Goal: Feedback & Contribution: Contribute content

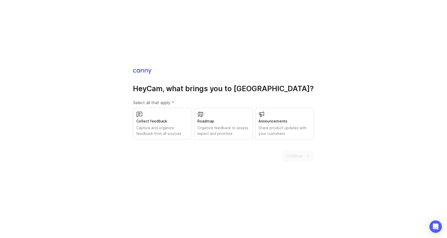
click at [187, 132] on div "Capture and organize feedback from all sources" at bounding box center [162, 130] width 52 height 11
click at [235, 133] on div "Organize feedback to assess impact and prioritize" at bounding box center [223, 130] width 52 height 11
click at [301, 154] on span "Continue" at bounding box center [294, 156] width 17 height 6
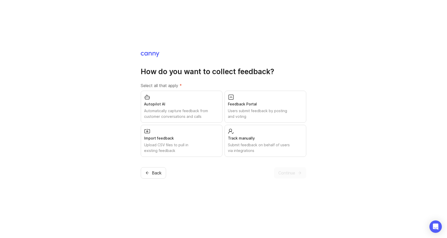
click at [237, 112] on div "Users submit feedback by posting and voting" at bounding box center [265, 113] width 75 height 11
click at [287, 173] on span "Continue" at bounding box center [286, 173] width 17 height 6
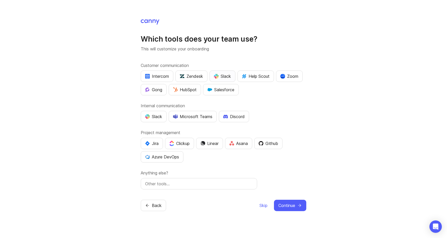
click at [220, 78] on div "Slack" at bounding box center [222, 76] width 17 height 6
click at [160, 118] on div "Slack" at bounding box center [153, 117] width 17 height 6
click at [298, 205] on icon "submit" at bounding box center [299, 205] width 5 height 5
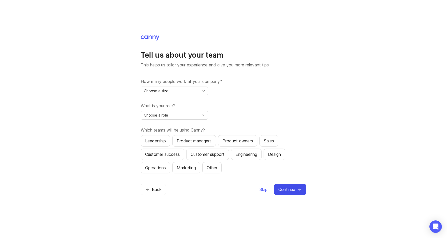
click at [185, 92] on div "Choose a size" at bounding box center [170, 91] width 58 height 8
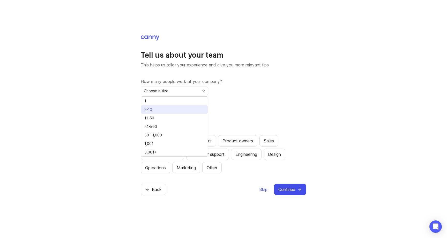
click at [182, 109] on li "2-10" at bounding box center [174, 109] width 67 height 9
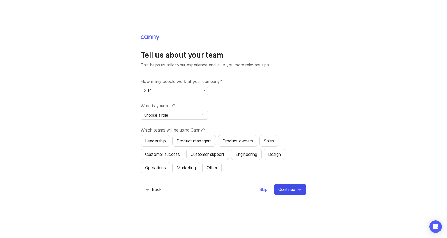
click at [182, 109] on div "What is your role? Choose a role" at bounding box center [224, 111] width 166 height 17
click at [182, 114] on div "Choose a role" at bounding box center [170, 115] width 58 height 8
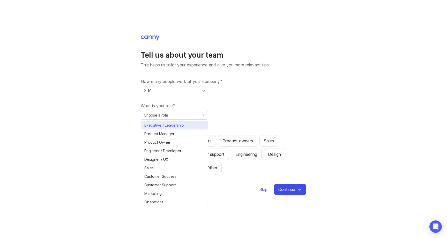
click at [182, 123] on span "Executive / Leadership" at bounding box center [164, 126] width 40 height 6
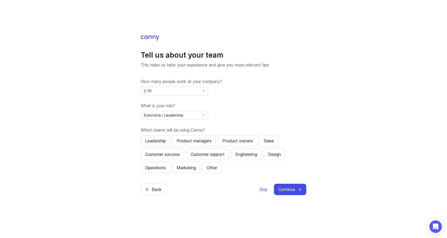
click at [166, 142] on div "Leadership" at bounding box center [155, 141] width 21 height 6
click at [298, 188] on icon "submit" at bounding box center [299, 189] width 5 height 5
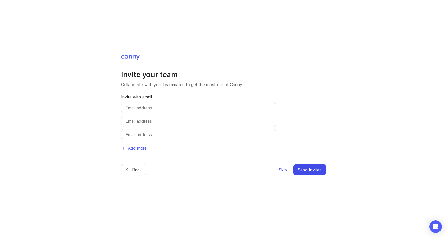
click at [283, 169] on span "Skip" at bounding box center [283, 170] width 8 height 6
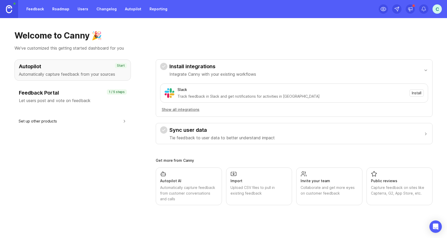
click at [62, 12] on link "Roadmap" at bounding box center [60, 8] width 23 height 9
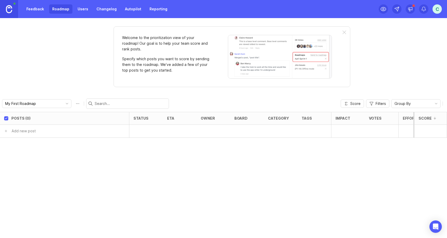
click at [81, 11] on link "Users" at bounding box center [83, 8] width 17 height 9
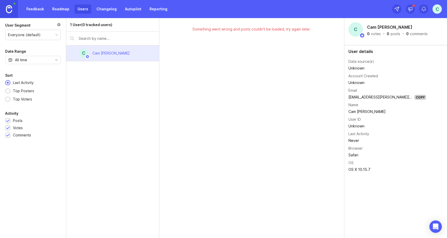
click at [103, 11] on link "Changelog" at bounding box center [106, 8] width 26 height 9
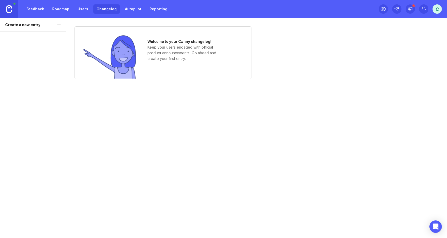
click at [132, 9] on link "Autopilot" at bounding box center [133, 8] width 23 height 9
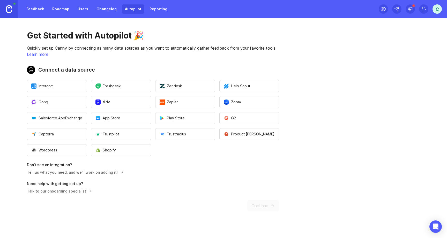
click at [105, 14] on div "Feedback Roadmap Users Changelog Autopilot Reporting" at bounding box center [85, 9] width 171 height 18
click at [106, 11] on link "Changelog" at bounding box center [106, 8] width 26 height 9
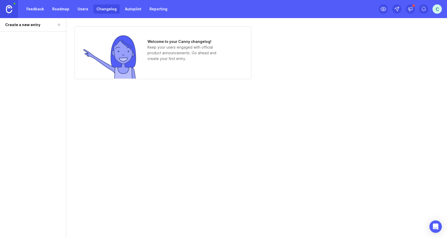
click at [151, 8] on link "Reporting" at bounding box center [158, 8] width 24 height 9
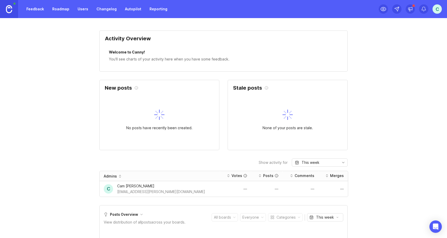
click at [131, 11] on link "Autopilot" at bounding box center [133, 8] width 23 height 9
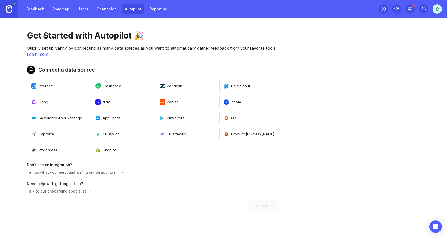
click at [62, 9] on link "Roadmap" at bounding box center [60, 8] width 23 height 9
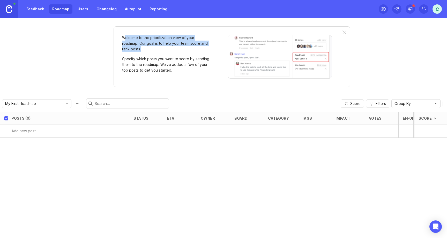
drag, startPoint x: 126, startPoint y: 36, endPoint x: 153, endPoint y: 53, distance: 31.8
click at [152, 53] on div "Welcome to the prioritization view of your roadmap! Our goal is to help your te…" at bounding box center [166, 57] width 88 height 44
click at [153, 53] on div "Welcome to the prioritization view of your roadmap! Our goal is to help your te…" at bounding box center [166, 57] width 88 height 44
drag, startPoint x: 153, startPoint y: 48, endPoint x: 126, endPoint y: 38, distance: 29.5
click at [126, 38] on p "Welcome to the prioritization view of your roadmap! Our goal is to help your te…" at bounding box center [166, 43] width 88 height 17
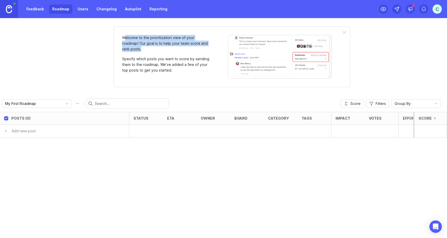
click at [125, 37] on p "Welcome to the prioritization view of your roadmap! Our goal is to help your te…" at bounding box center [166, 43] width 88 height 17
drag, startPoint x: 125, startPoint y: 37, endPoint x: 138, endPoint y: 44, distance: 15.1
click at [138, 44] on p "Welcome to the prioritization view of your roadmap! Our goal is to help your te…" at bounding box center [166, 43] width 88 height 17
click at [144, 49] on p "Welcome to the prioritization view of your roadmap! Our goal is to help your te…" at bounding box center [166, 43] width 88 height 17
drag, startPoint x: 140, startPoint y: 48, endPoint x: 122, endPoint y: 36, distance: 22.0
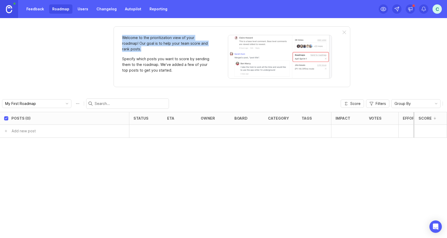
click at [122, 36] on p "Welcome to the prioritization view of your roadmap! Our goal is to help your te…" at bounding box center [166, 43] width 88 height 17
click at [122, 37] on p "Welcome to the prioritization view of your roadmap! Our goal is to help your te…" at bounding box center [166, 43] width 88 height 17
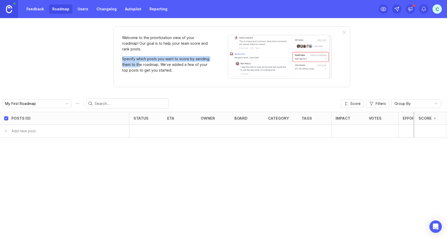
drag, startPoint x: 135, startPoint y: 60, endPoint x: 151, endPoint y: 68, distance: 17.7
click at [145, 67] on div "Welcome to the prioritization view of your roadmap! Our goal is to help your te…" at bounding box center [166, 57] width 88 height 44
click at [151, 67] on p "Specify which posts you want to score by sending them to the roadmap. We’ve add…" at bounding box center [166, 64] width 88 height 17
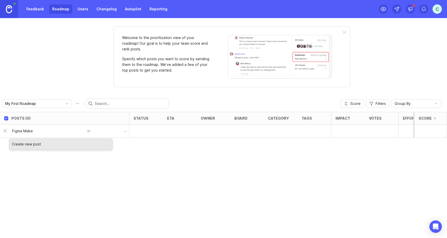
type input "Figma Make"
click at [180, 146] on div "Posts (0) status eta owner board category tags Impact Votes Effort Score Figma …" at bounding box center [223, 175] width 447 height 126
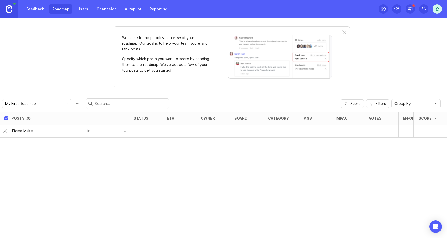
click at [47, 128] on div "Figma Make" at bounding box center [48, 131] width 78 height 10
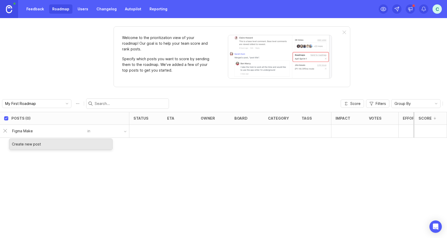
click at [38, 147] on div "Create new post" at bounding box center [60, 144] width 103 height 11
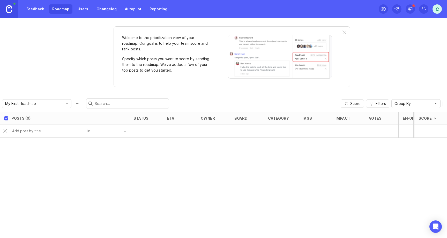
click at [41, 132] on input "text" at bounding box center [48, 131] width 72 height 6
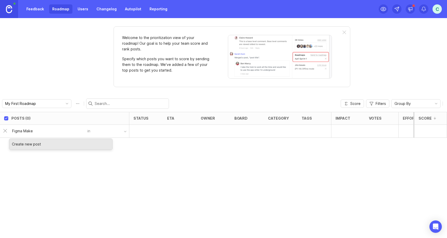
type input "Figma Make"
click at [31, 144] on div "Create new post" at bounding box center [60, 144] width 103 height 11
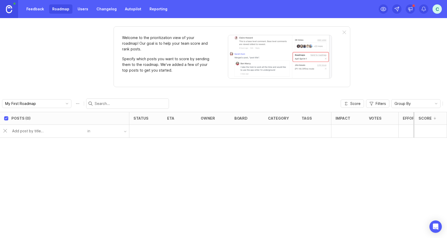
click at [106, 134] on button "button" at bounding box center [109, 132] width 39 height 8
click at [116, 132] on button "button" at bounding box center [109, 132] width 39 height 8
click at [127, 132] on button "button" at bounding box center [109, 132] width 39 height 8
click at [37, 10] on link "Feedback" at bounding box center [35, 8] width 24 height 9
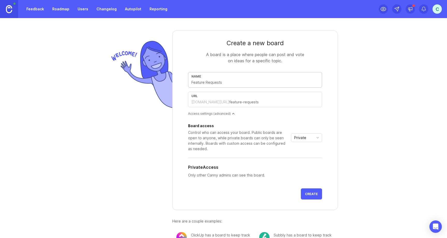
type input "Z"
type input "z"
type input "Ze"
type input "ze"
type input "Zer"
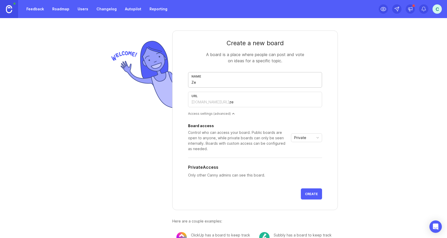
type input "zer"
type input "Zero"
type input "zero"
drag, startPoint x: 190, startPoint y: 81, endPoint x: 180, endPoint y: 81, distance: 10.1
click at [180, 81] on form "Create a new board A board is a place where people can post and vote on ideas f…" at bounding box center [255, 121] width 166 height 180
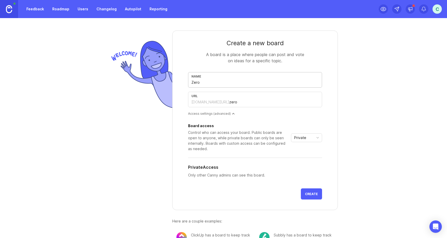
type input "T"
type input "t"
type input "Te"
type input "te"
type input "Tes"
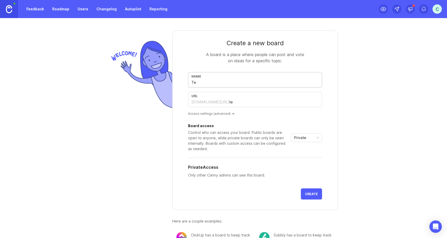
type input "tes"
type input "Test"
type input "test"
type input "Testi"
type input "testi"
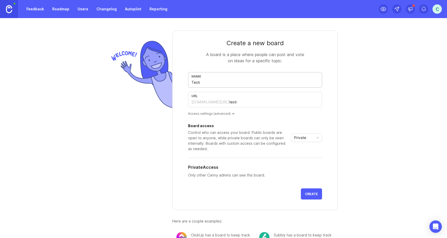
type input "Testin"
type input "testin"
type input "Testing"
type input "testing"
type input "TestingA"
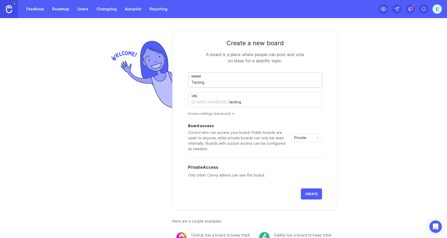
type input "testinga"
type input "Testing"
type input "testing"
type input "TestingR"
type input "testingr"
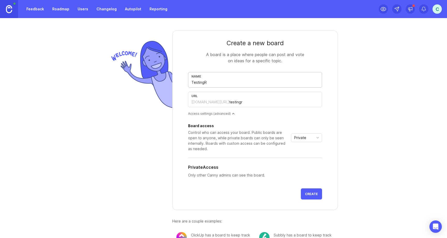
type input "TestingRe"
type input "testingre"
type input "TestingReq"
type input "testingreq"
type input "TestingRequ"
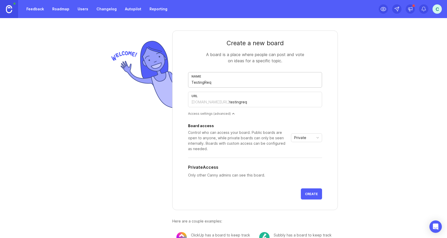
type input "testingrequ"
type input "TestingReque"
type input "testingreque"
type input "TestingReques"
type input "testingreques"
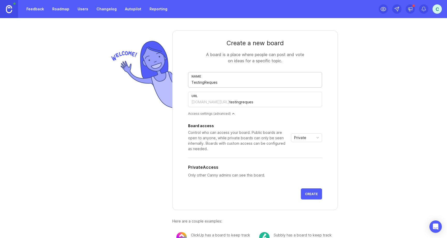
type input "TestingRequest"
type input "testingrequest"
type input "TestingRequest"
click at [311, 141] on div "Private" at bounding box center [302, 138] width 22 height 8
click at [305, 146] on span "Private" at bounding box center [301, 148] width 12 height 6
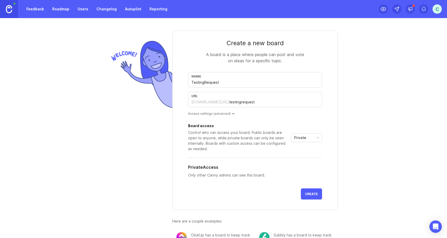
click at [311, 194] on span "Create" at bounding box center [311, 194] width 13 height 4
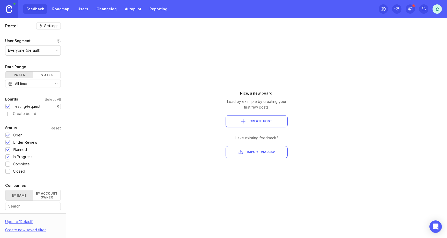
click at [262, 122] on span "Create Post" at bounding box center [260, 121] width 23 height 4
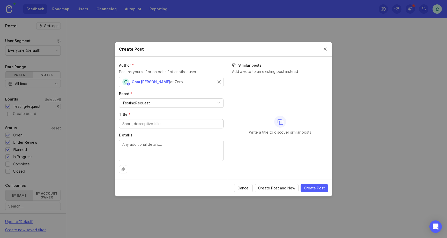
click at [315, 69] on p "Add a vote to an existing post instead" at bounding box center [280, 71] width 96 height 5
click at [324, 48] on button "Close create post modal" at bounding box center [325, 49] width 6 height 6
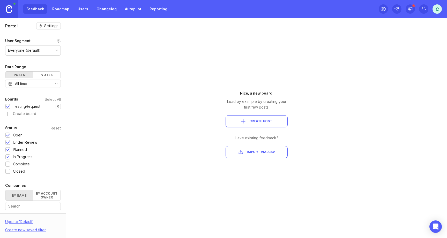
click at [49, 74] on div "Votes" at bounding box center [47, 75] width 28 height 6
click at [14, 75] on div "Posts" at bounding box center [19, 75] width 28 height 6
click at [265, 119] on button "Create Post" at bounding box center [257, 121] width 62 height 12
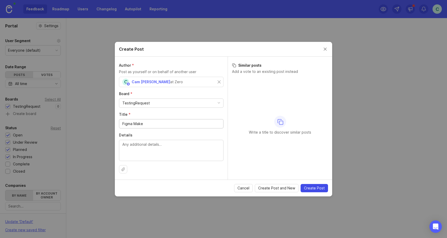
type input "Figma Make"
click at [311, 188] on span "Create Post" at bounding box center [314, 188] width 21 height 5
click at [326, 51] on button "Close create post modal" at bounding box center [325, 49] width 6 height 6
